Goal: Information Seeking & Learning: Learn about a topic

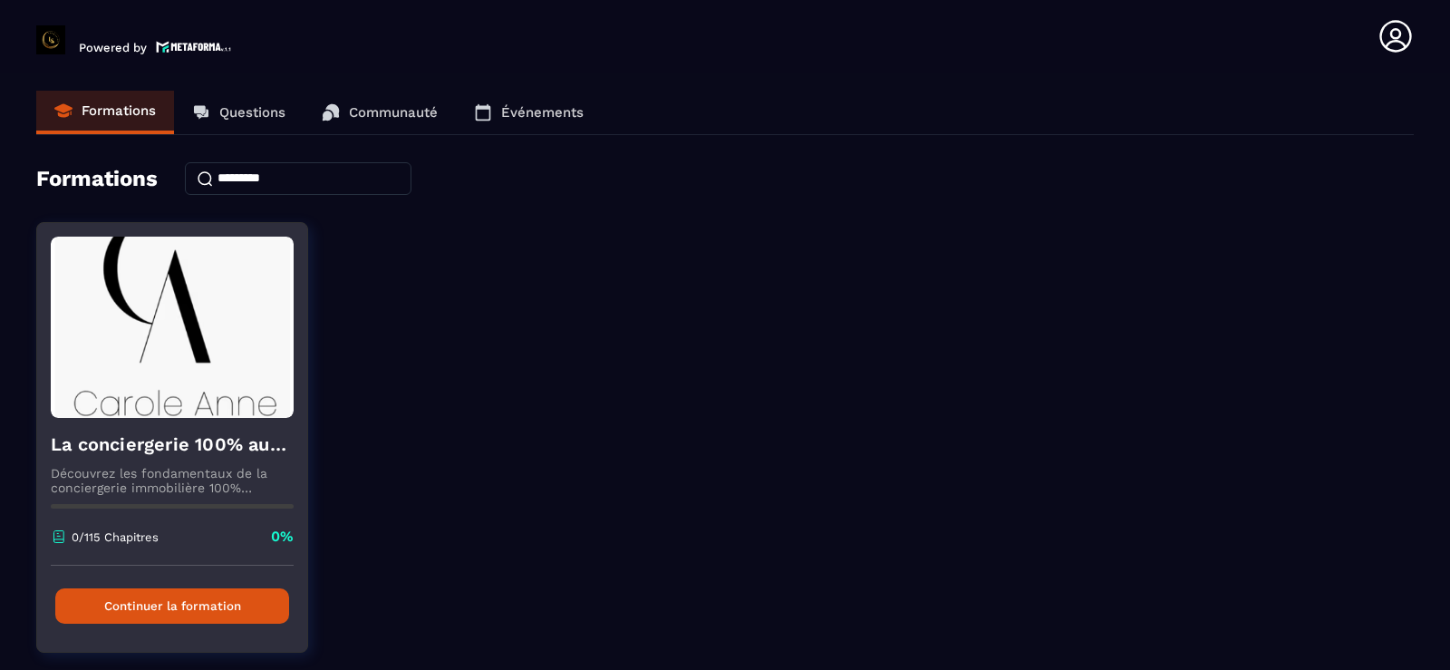
click at [184, 606] on button "Continuer la formation" at bounding box center [172, 605] width 234 height 35
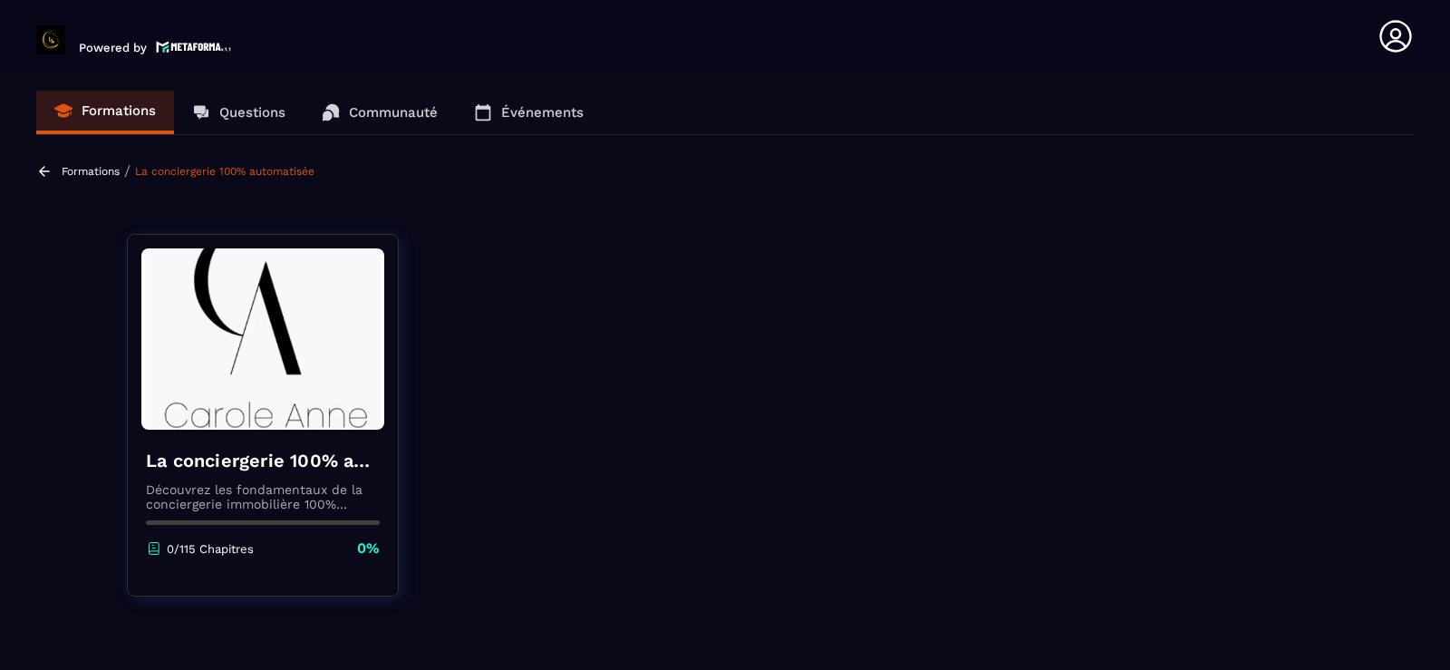
click at [97, 170] on p "Formations" at bounding box center [91, 171] width 58 height 13
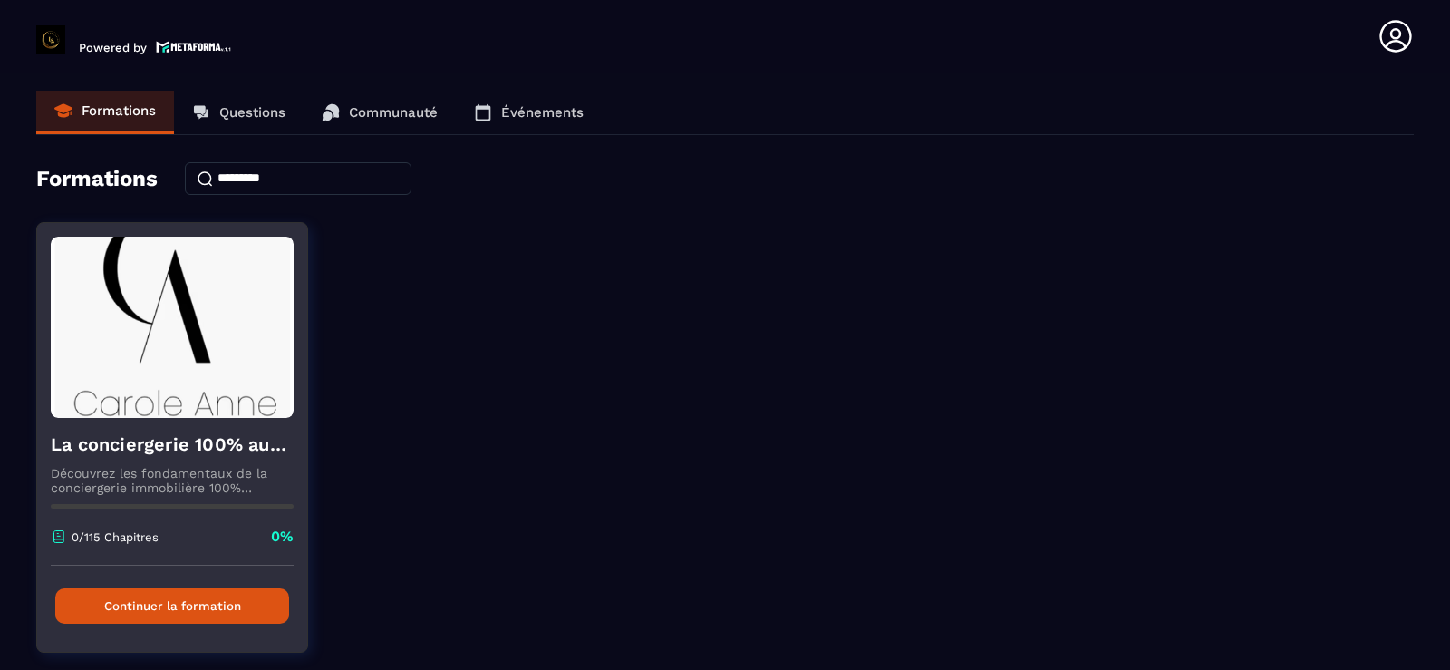
click at [169, 609] on button "Continuer la formation" at bounding box center [172, 605] width 234 height 35
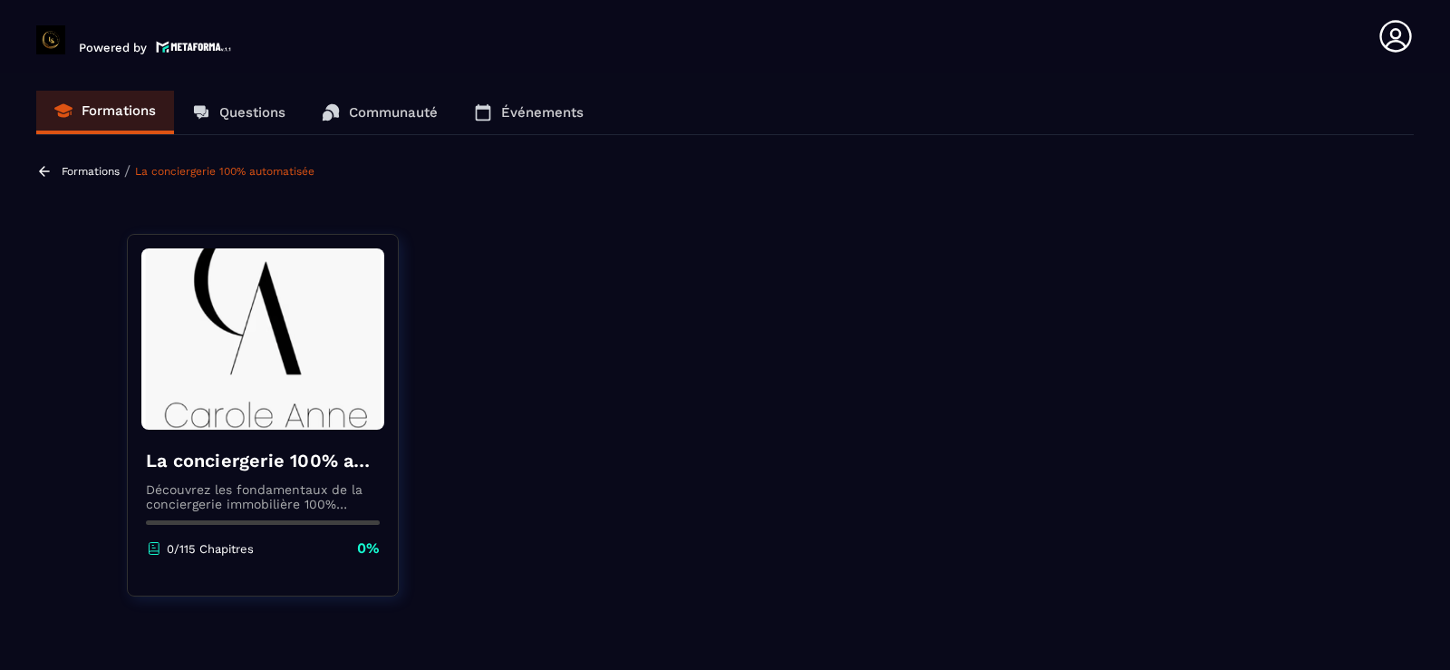
click at [128, 115] on p "Formations" at bounding box center [119, 110] width 74 height 16
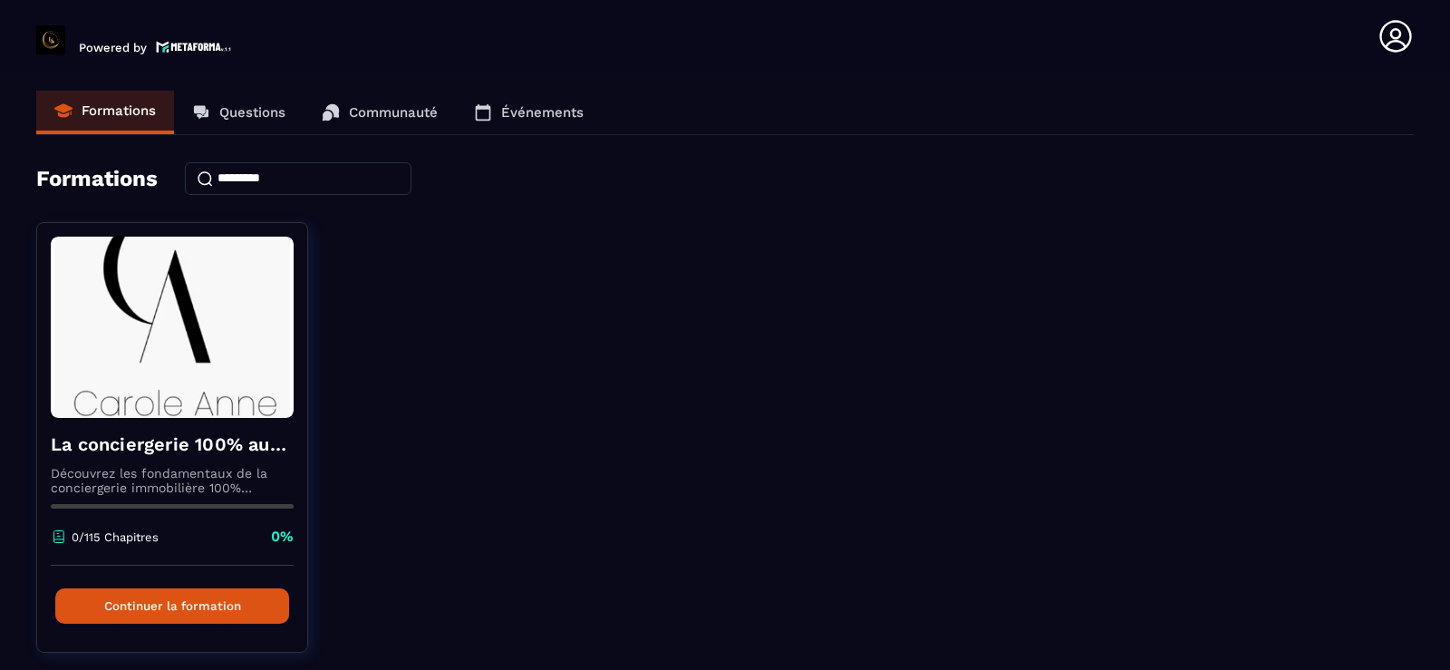
click at [1402, 35] on icon at bounding box center [1396, 36] width 36 height 36
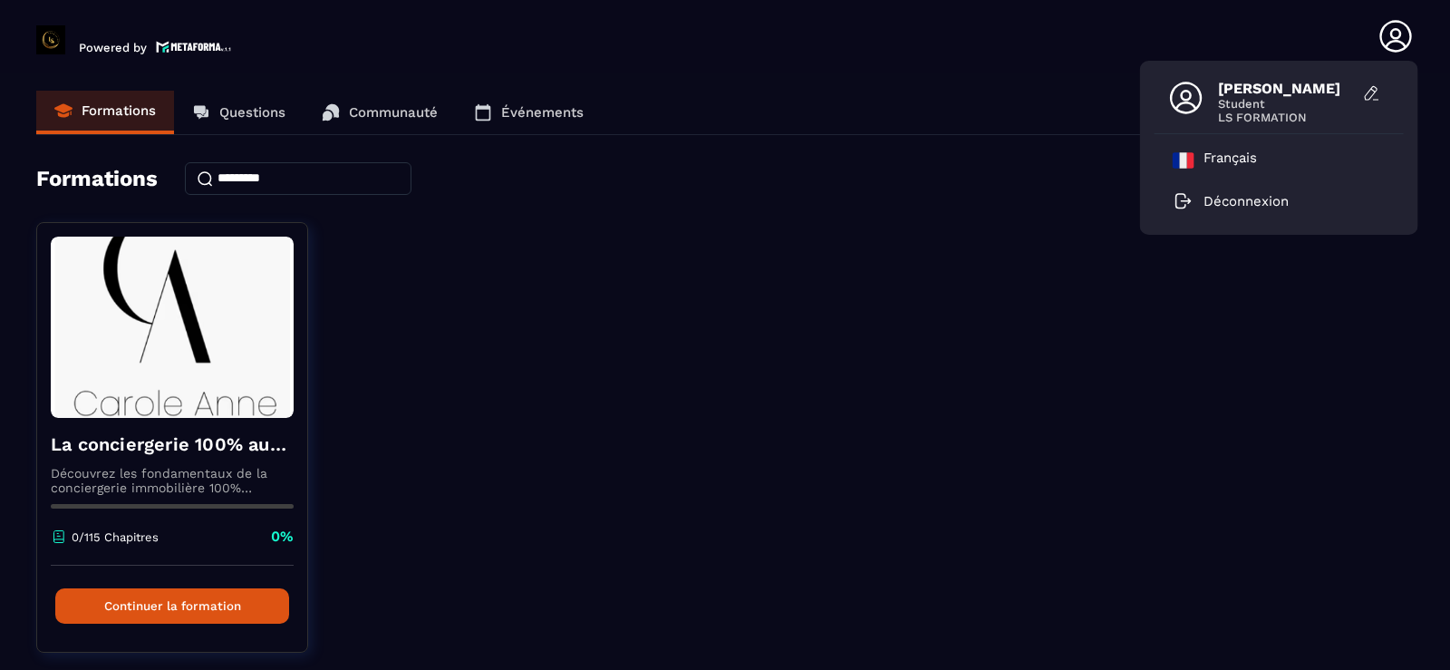
click at [1283, 114] on span "LS FORMATION" at bounding box center [1286, 118] width 136 height 14
click at [897, 257] on div "La conciergerie 100% automatisée Découvrez les fondamentaux de la conciergerie …" at bounding box center [725, 448] width 1378 height 453
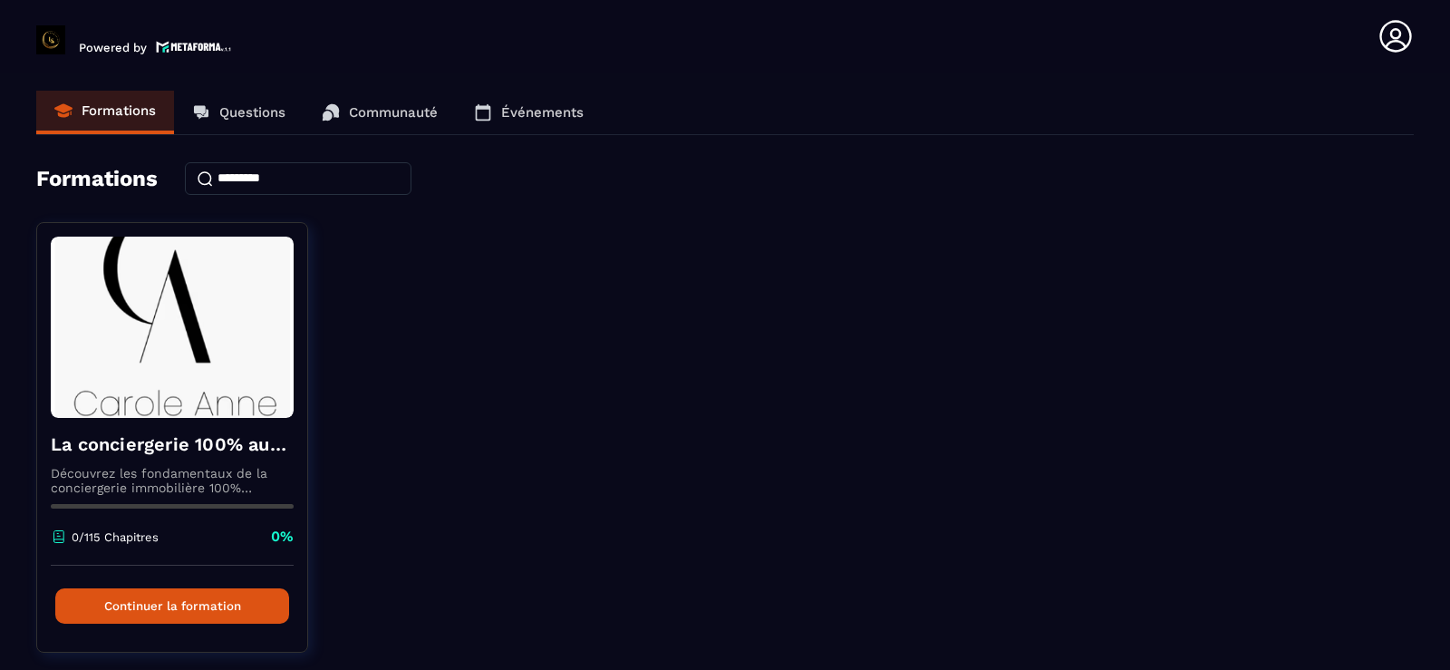
click at [413, 108] on p "Communauté" at bounding box center [393, 112] width 89 height 16
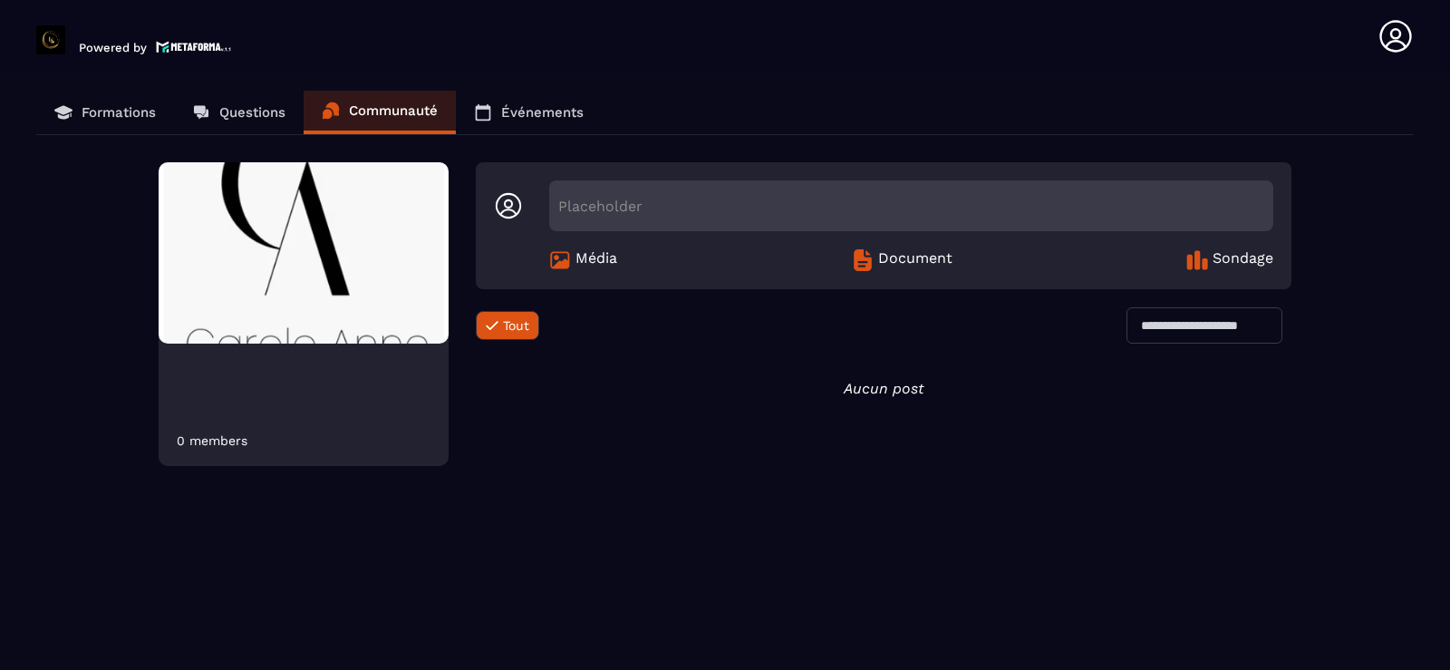
click at [881, 259] on span "Document" at bounding box center [915, 260] width 74 height 22
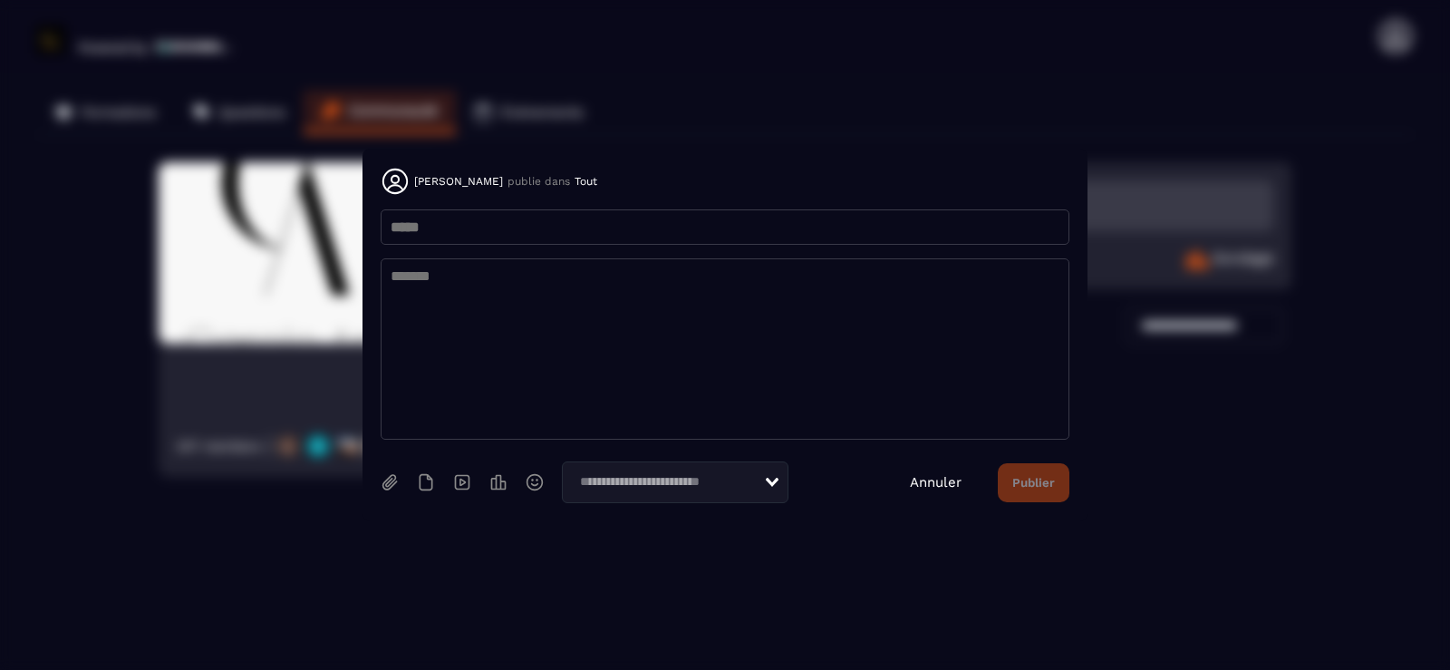
click at [928, 490] on link "Annuler" at bounding box center [936, 482] width 52 height 16
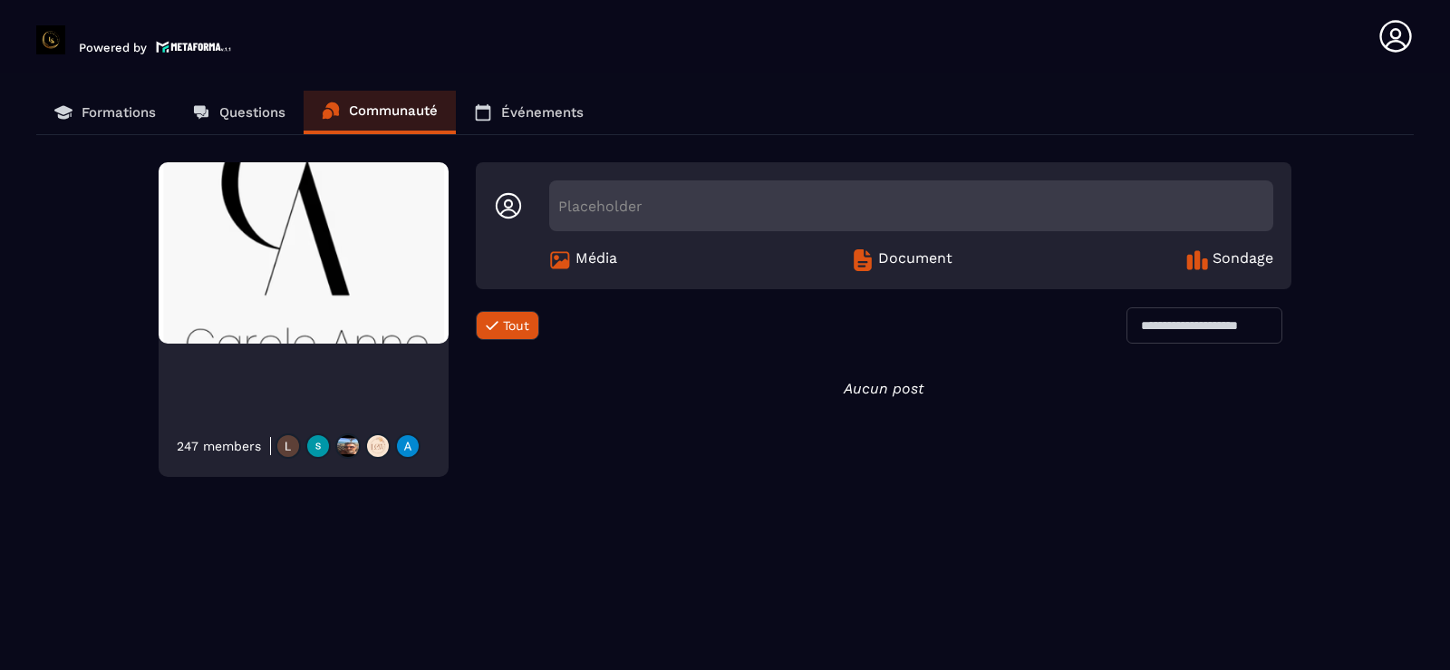
click at [275, 114] on p "Questions" at bounding box center [252, 112] width 66 height 16
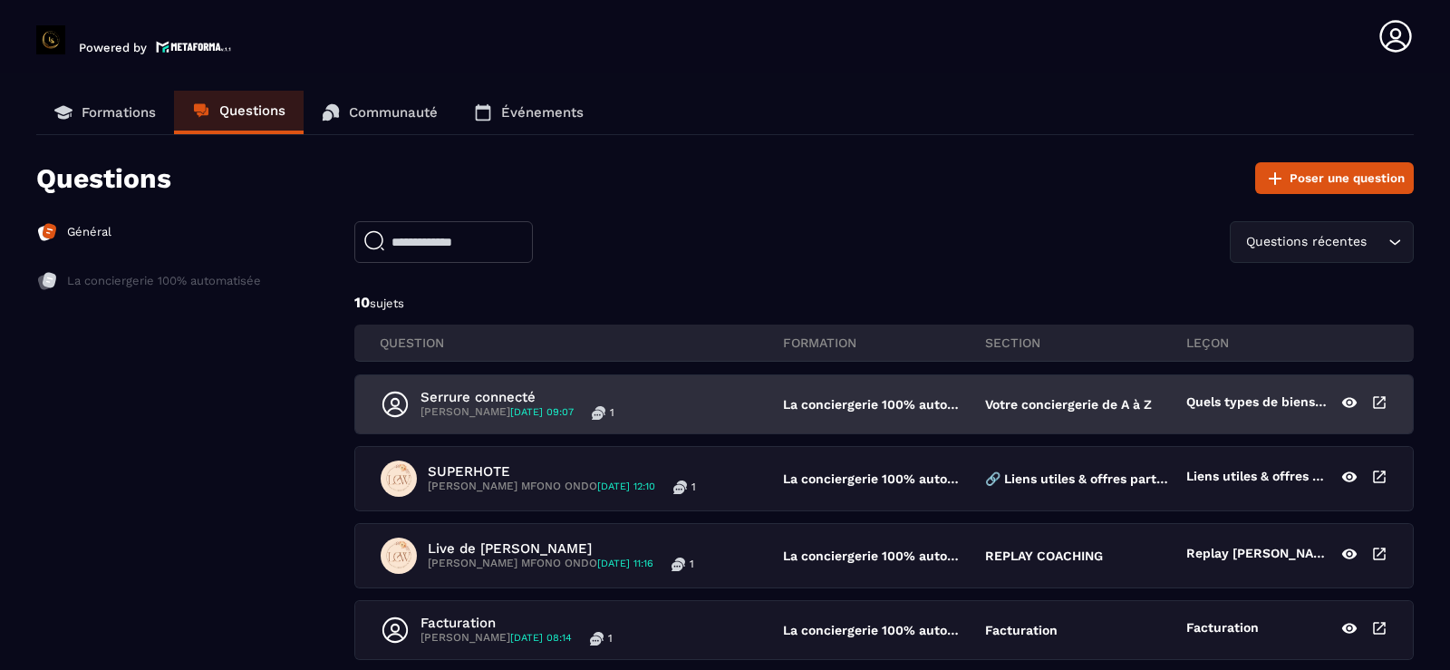
click at [486, 400] on p "Serrure connecté" at bounding box center [518, 397] width 194 height 16
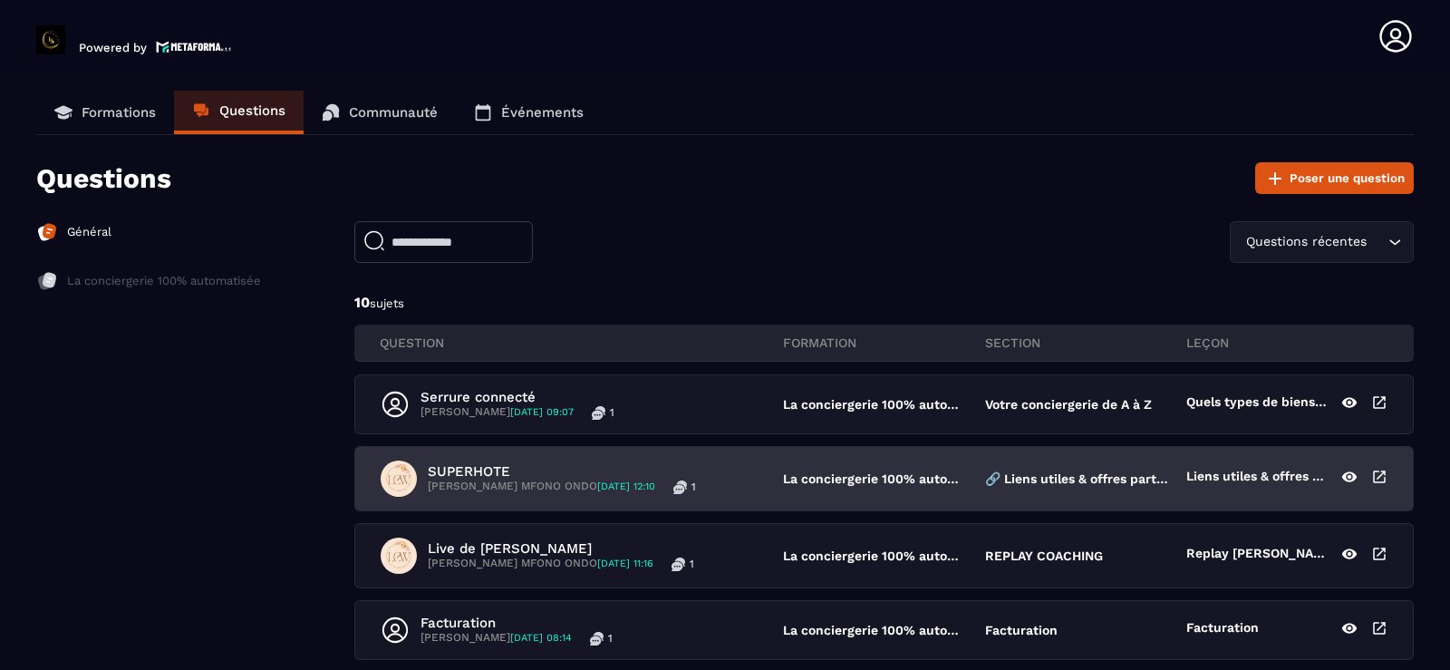
click at [441, 484] on p "[PERSON_NAME] MFONO ONDO [DATE] 12:10" at bounding box center [541, 486] width 227 height 15
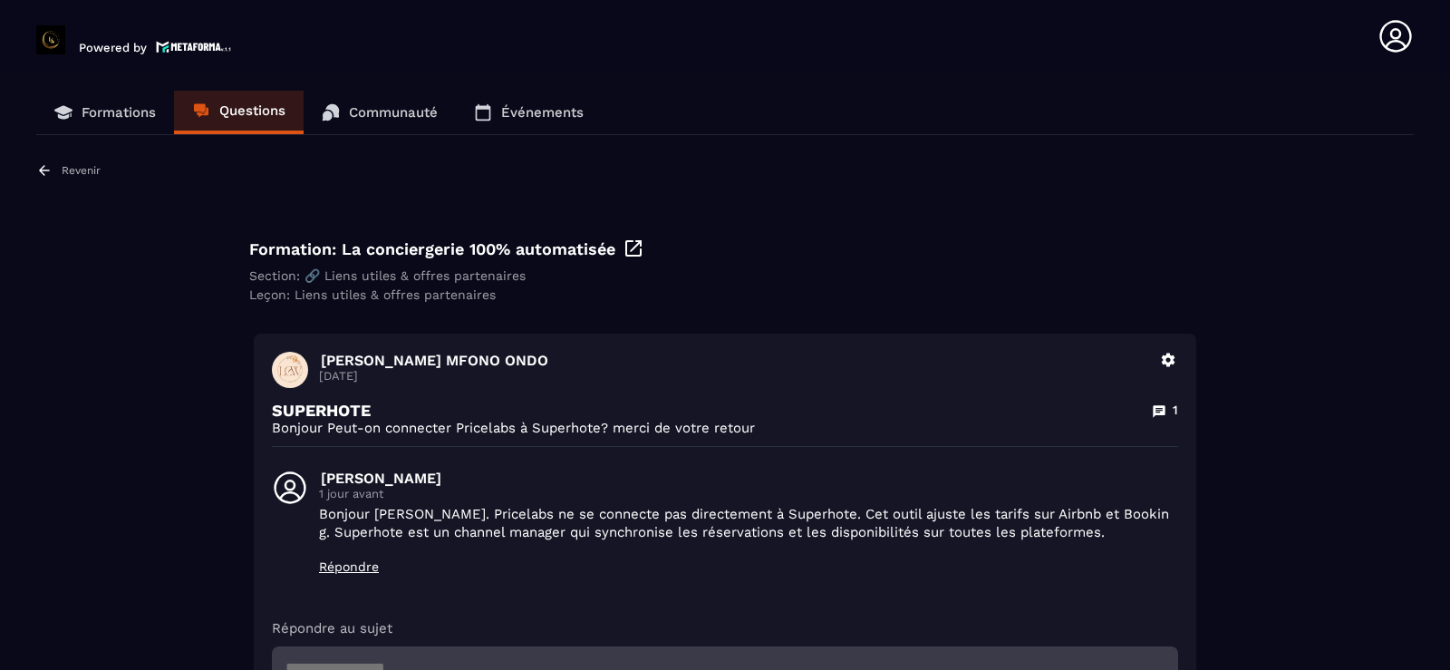
click at [266, 115] on p "Questions" at bounding box center [252, 110] width 66 height 16
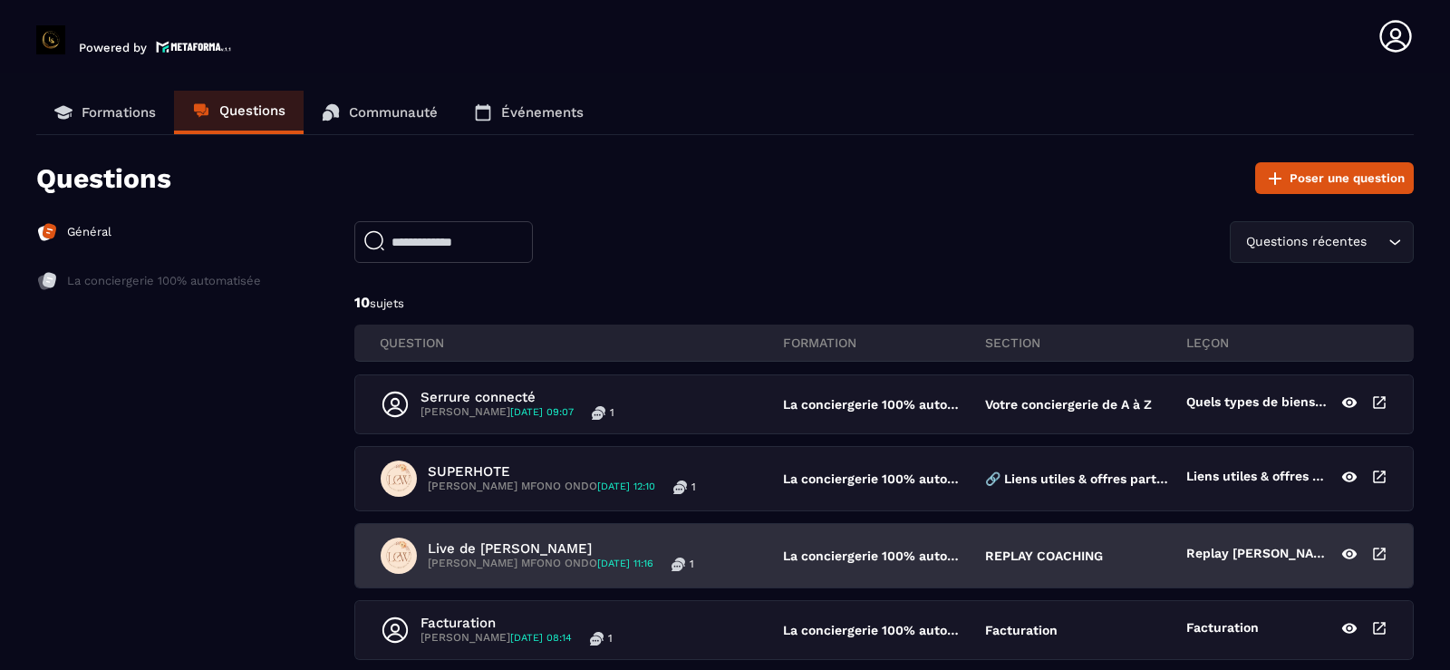
click at [496, 558] on p "[PERSON_NAME] MFONO ONDO [DATE] 11:16" at bounding box center [541, 564] width 226 height 15
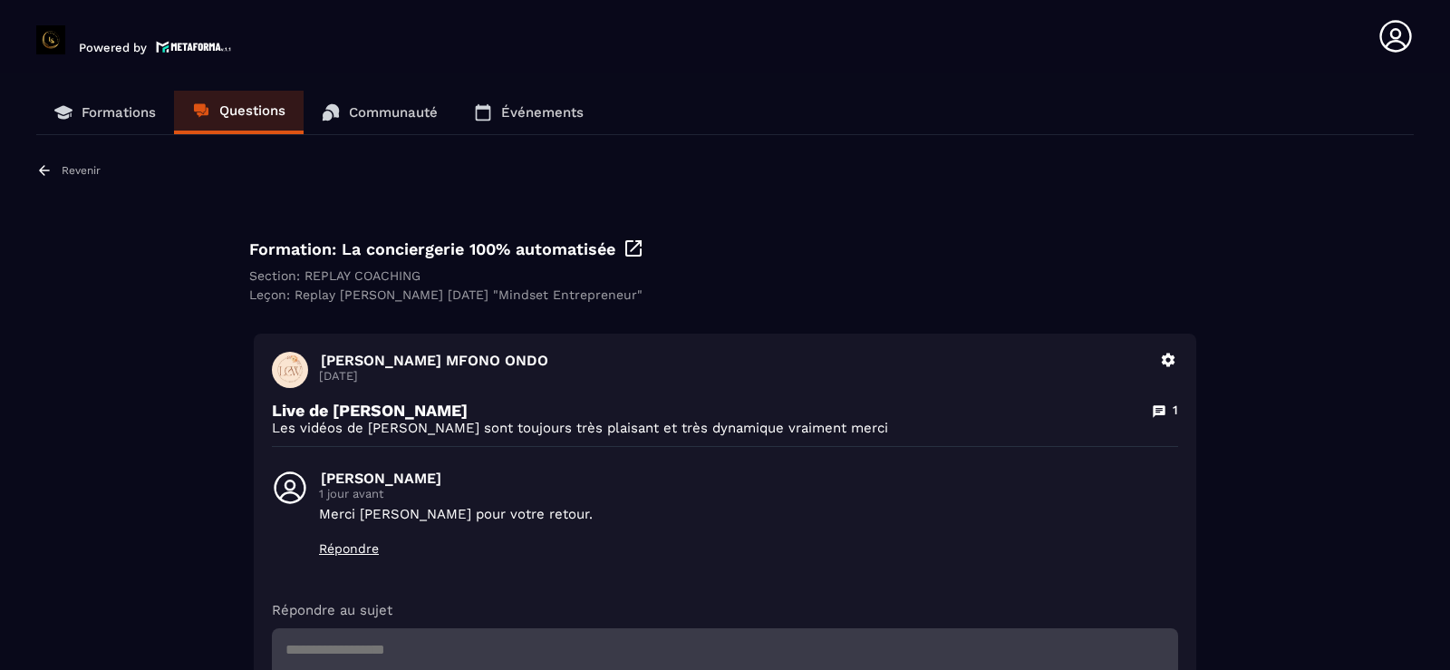
scroll to position [70, 0]
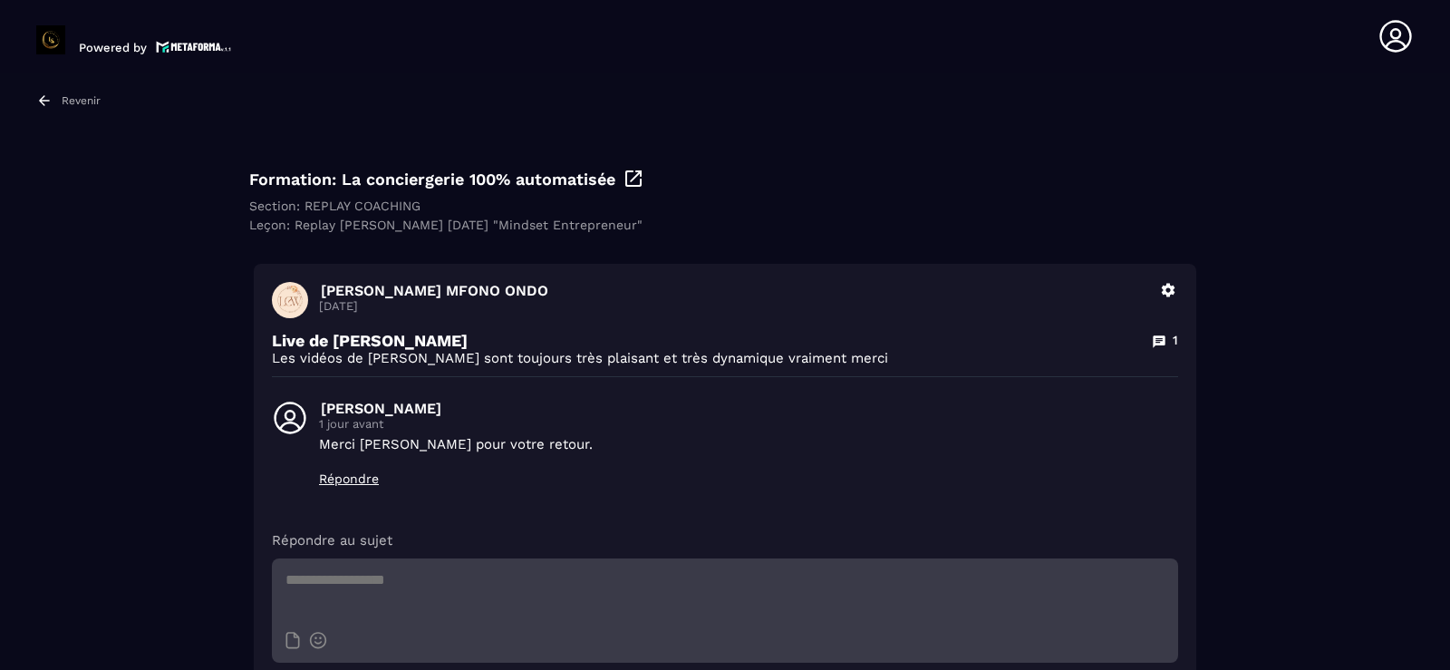
click at [294, 312] on span at bounding box center [290, 300] width 36 height 36
click at [77, 101] on p "Revenir" at bounding box center [81, 100] width 39 height 13
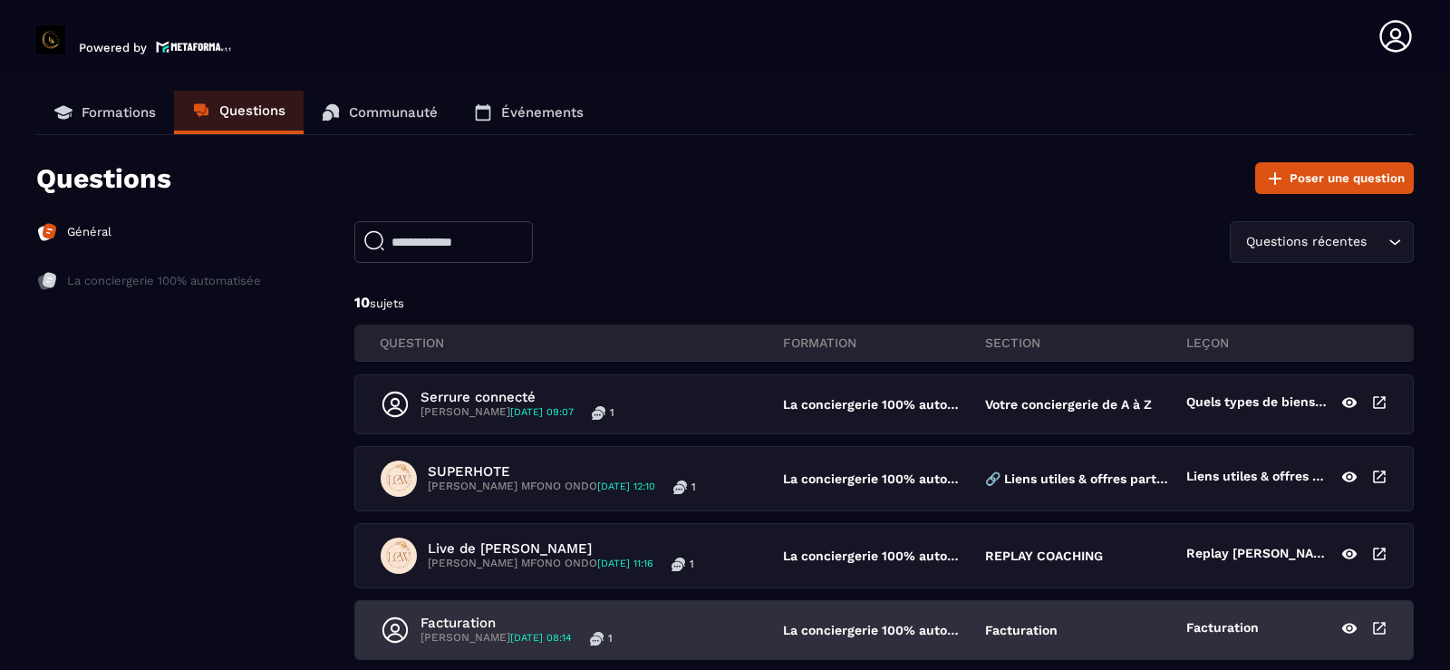
click at [468, 634] on p "[PERSON_NAME] [DATE] 08:14" at bounding box center [496, 638] width 151 height 15
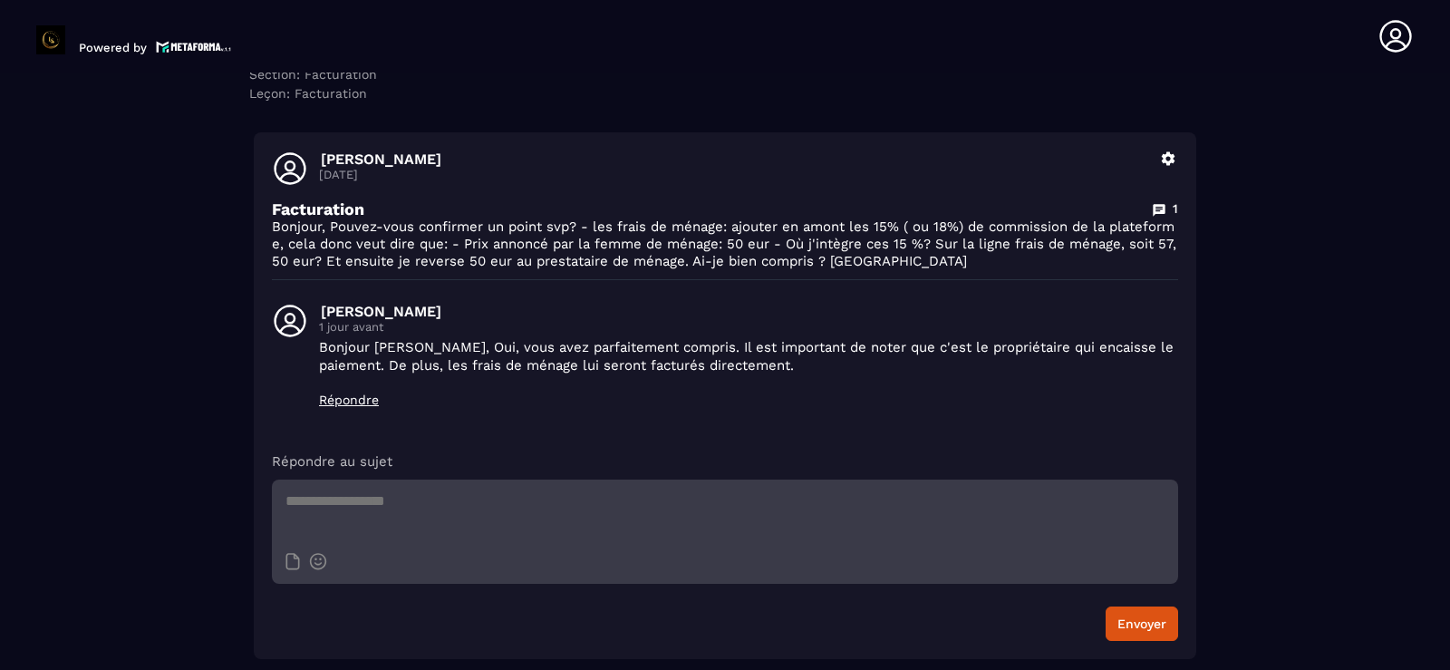
scroll to position [25, 0]
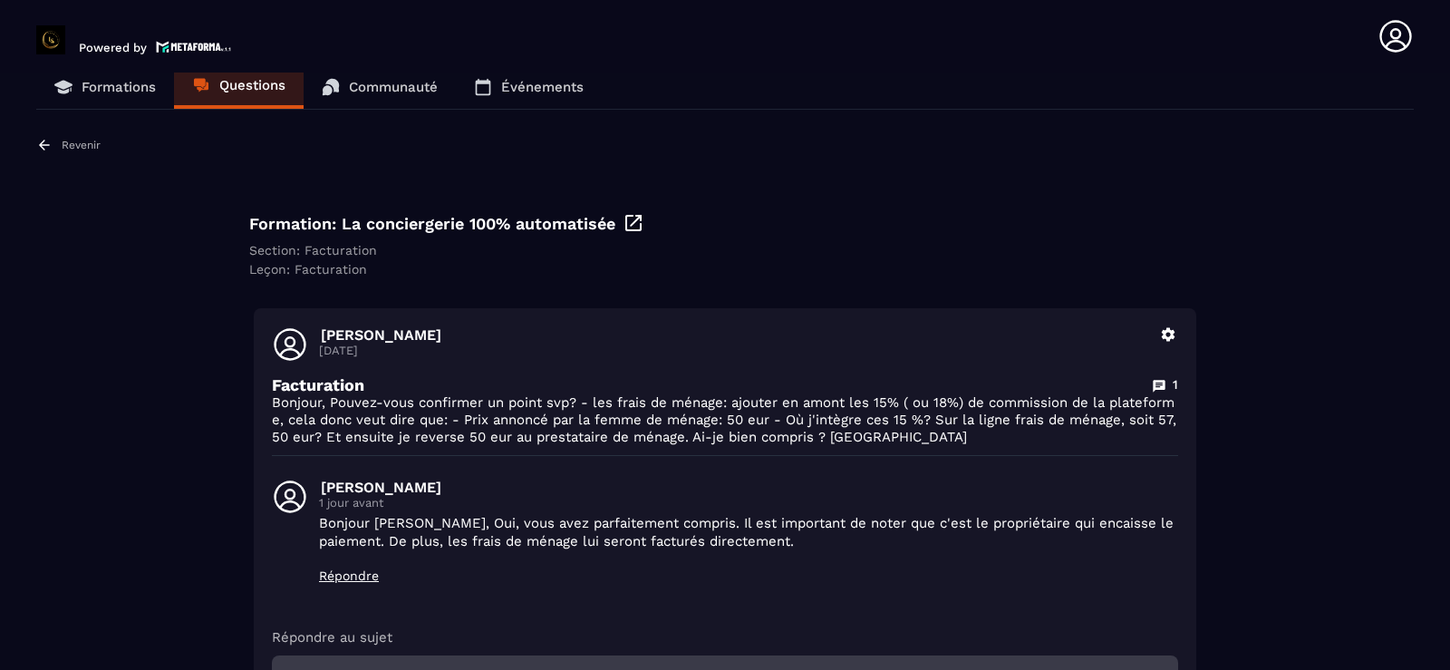
click at [85, 147] on p "Revenir" at bounding box center [81, 145] width 39 height 13
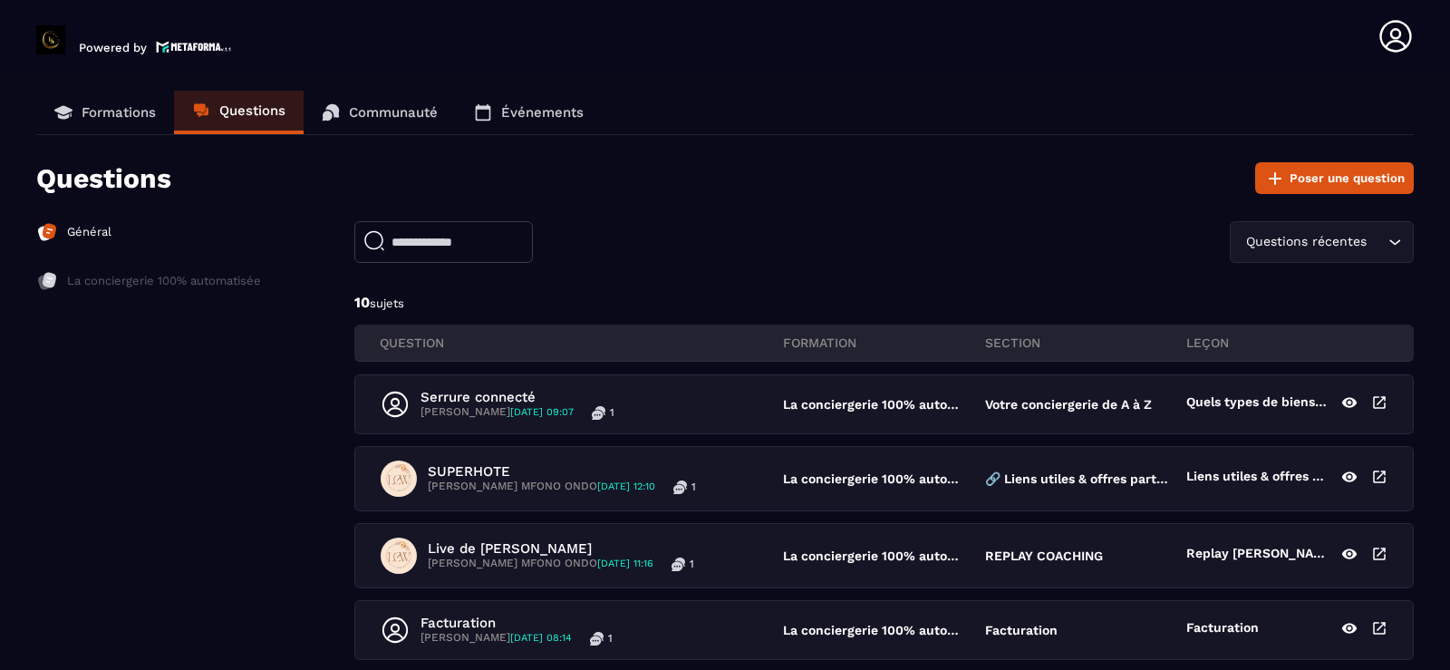
click at [83, 237] on p "Général" at bounding box center [89, 232] width 44 height 16
click at [126, 121] on link "Formations" at bounding box center [105, 113] width 138 height 44
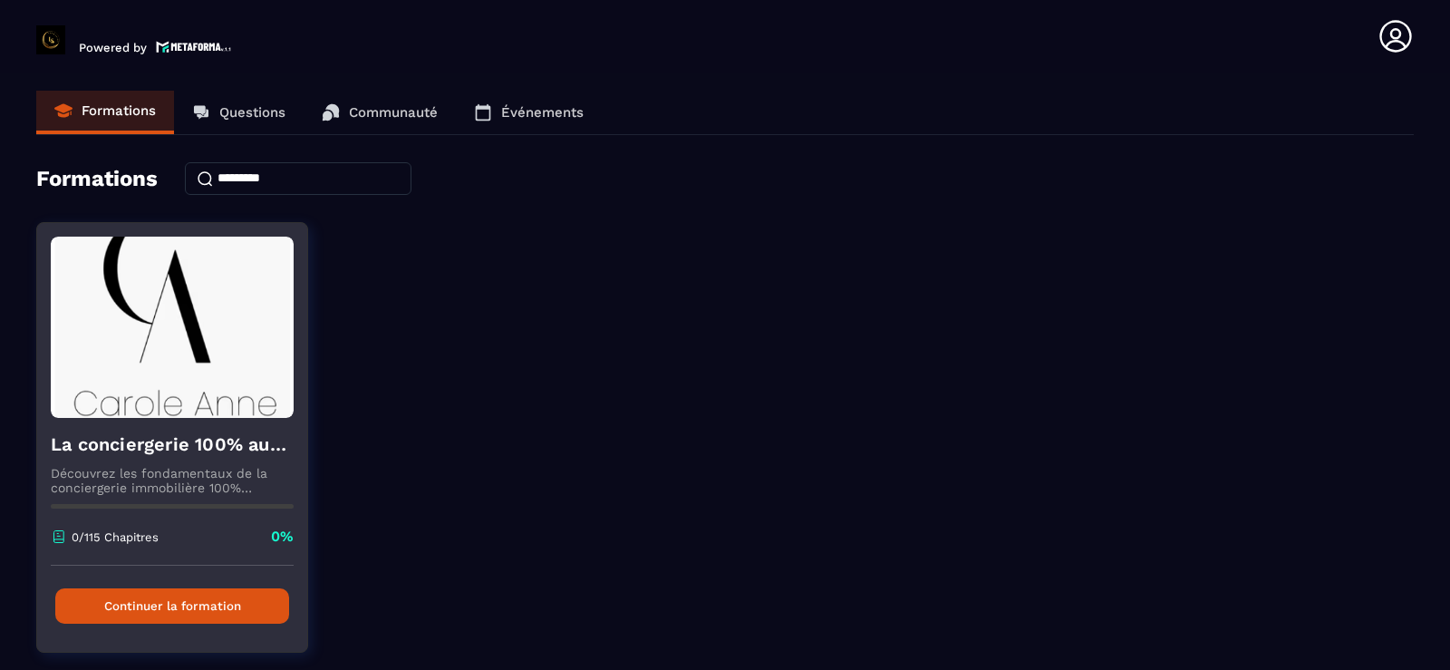
click at [125, 469] on p "Découvrez les fondamentaux de la conciergerie immobilière 100% automatisée. Cet…" at bounding box center [172, 480] width 243 height 29
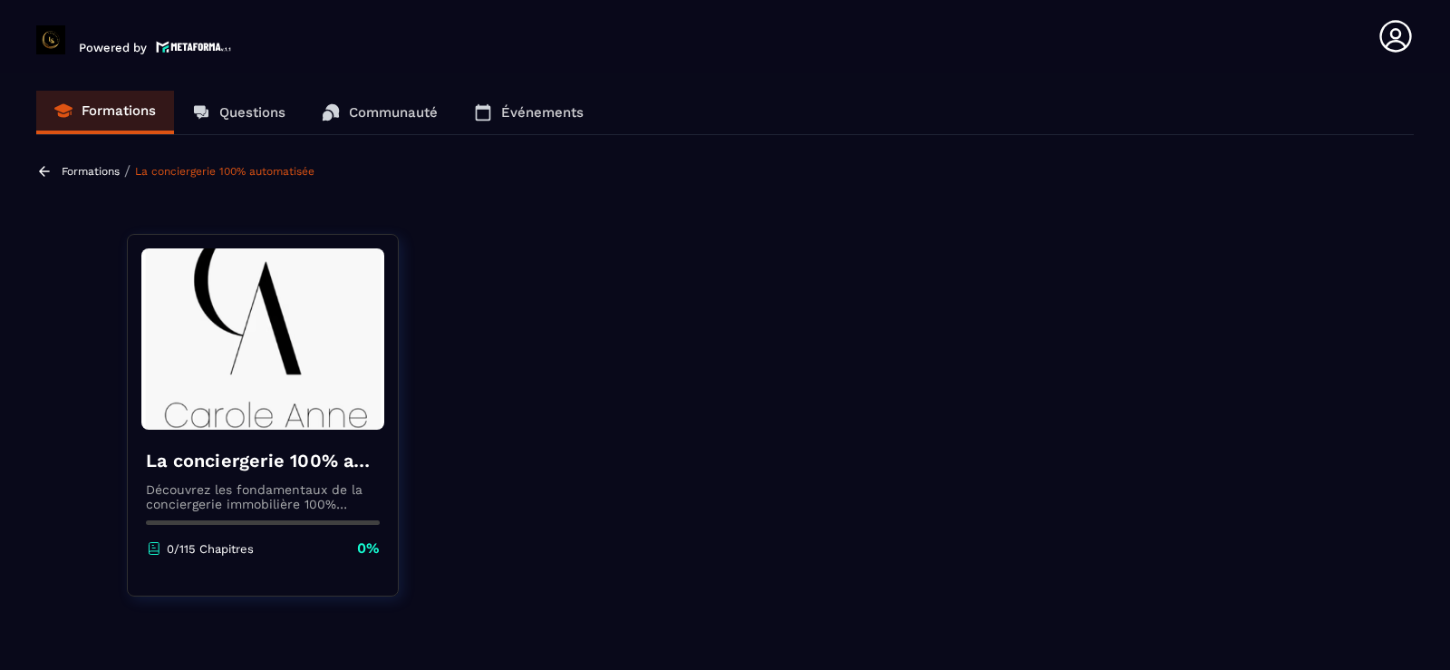
click at [176, 46] on img at bounding box center [194, 46] width 76 height 15
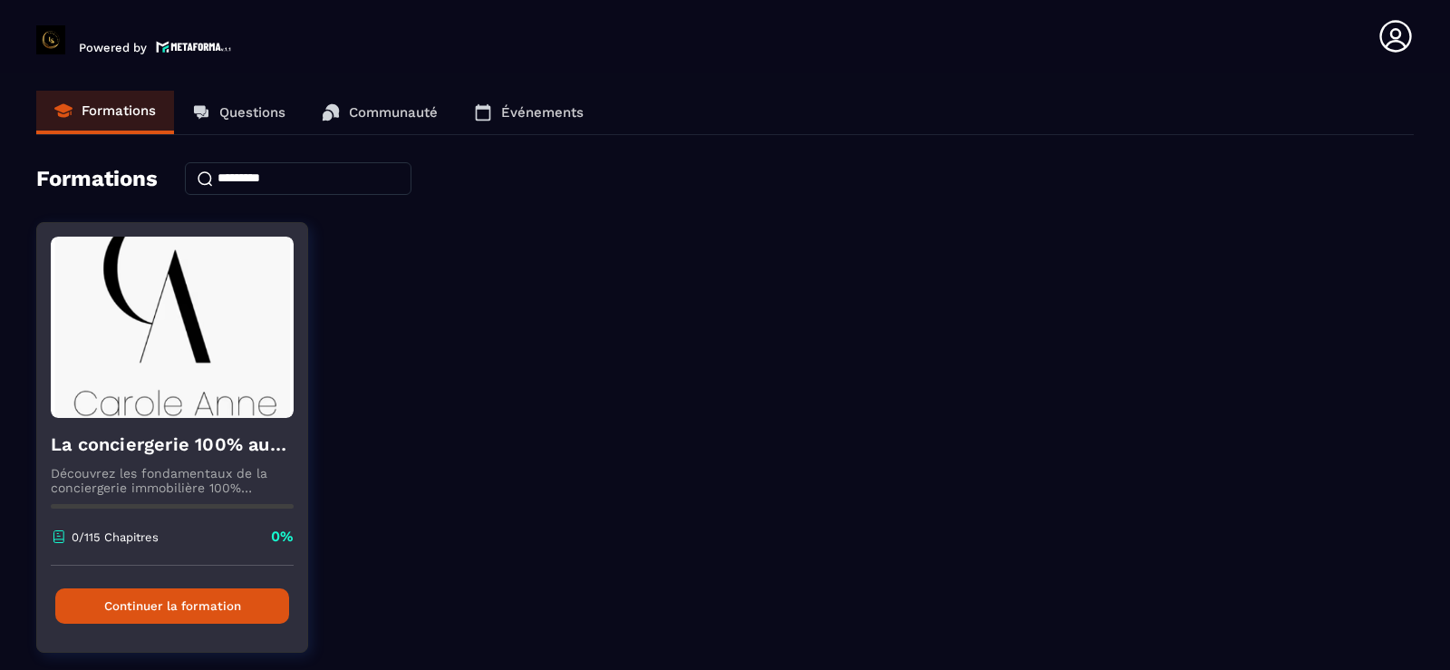
click at [107, 614] on button "Continuer la formation" at bounding box center [172, 605] width 234 height 35
